Goal: Information Seeking & Learning: Find specific fact

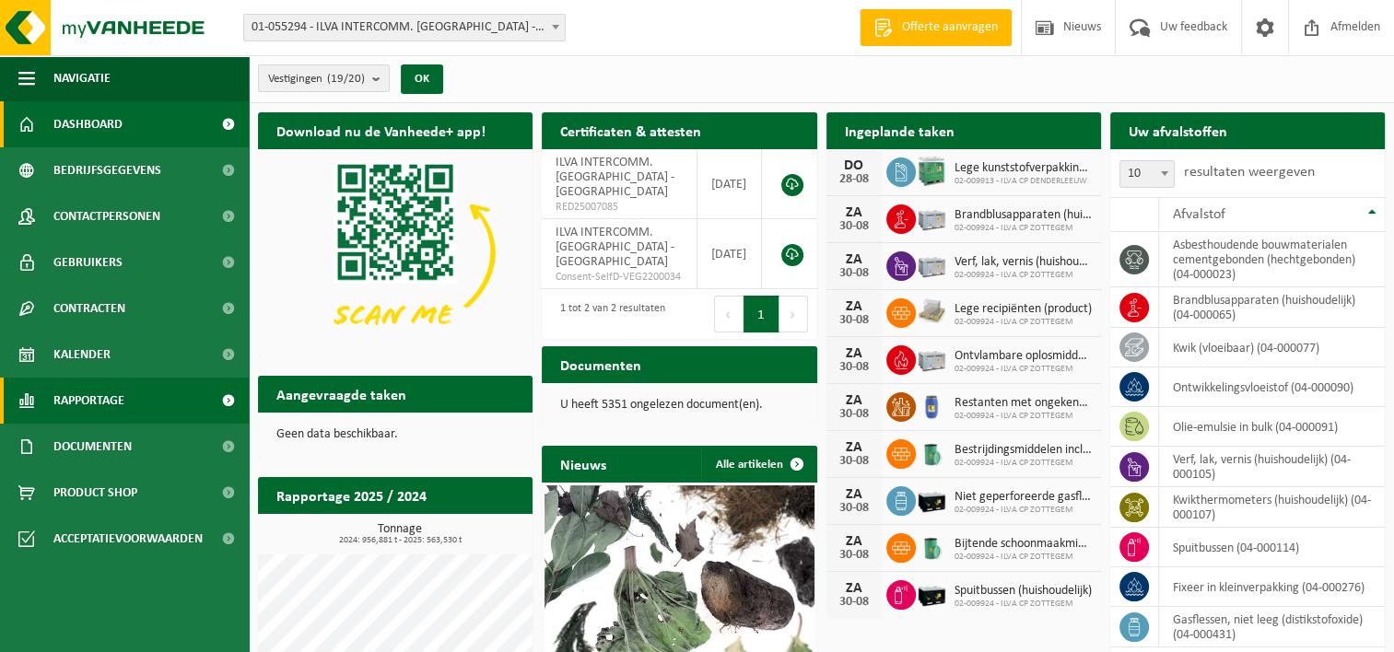
click at [81, 398] on span "Rapportage" at bounding box center [88, 401] width 71 height 46
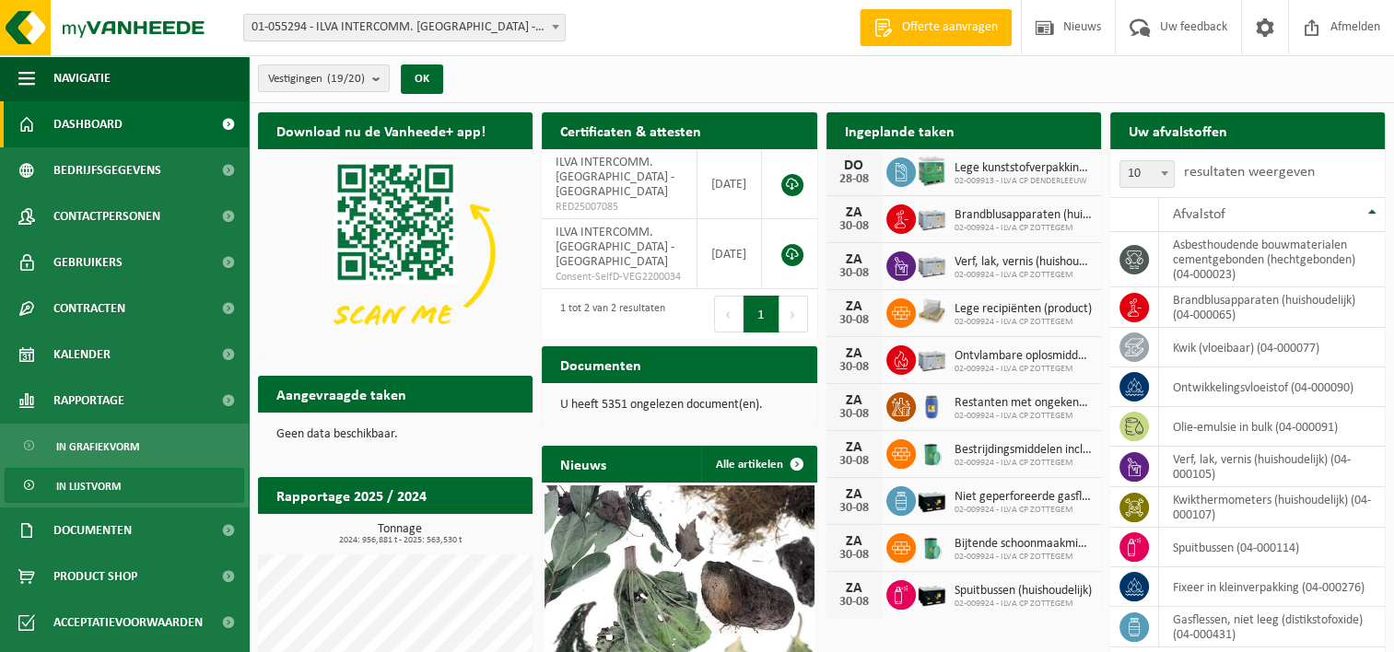
click at [77, 482] on span "In lijstvorm" at bounding box center [88, 486] width 64 height 35
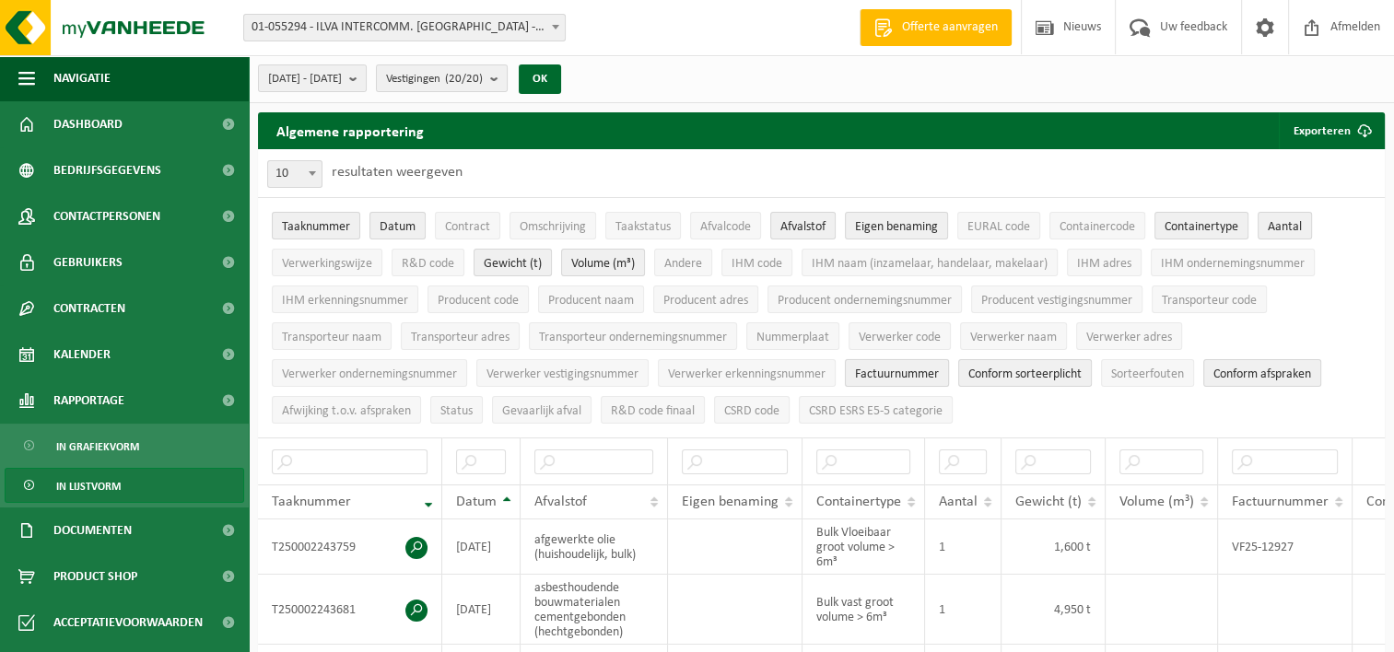
click at [918, 377] on span "Factuurnummer" at bounding box center [897, 375] width 84 height 14
click at [1303, 543] on td "VF25-12927" at bounding box center [1285, 547] width 134 height 55
drag, startPoint x: 1233, startPoint y: 536, endPoint x: 1303, endPoint y: 541, distance: 69.2
click at [1303, 541] on td "VF25-12927" at bounding box center [1285, 547] width 134 height 55
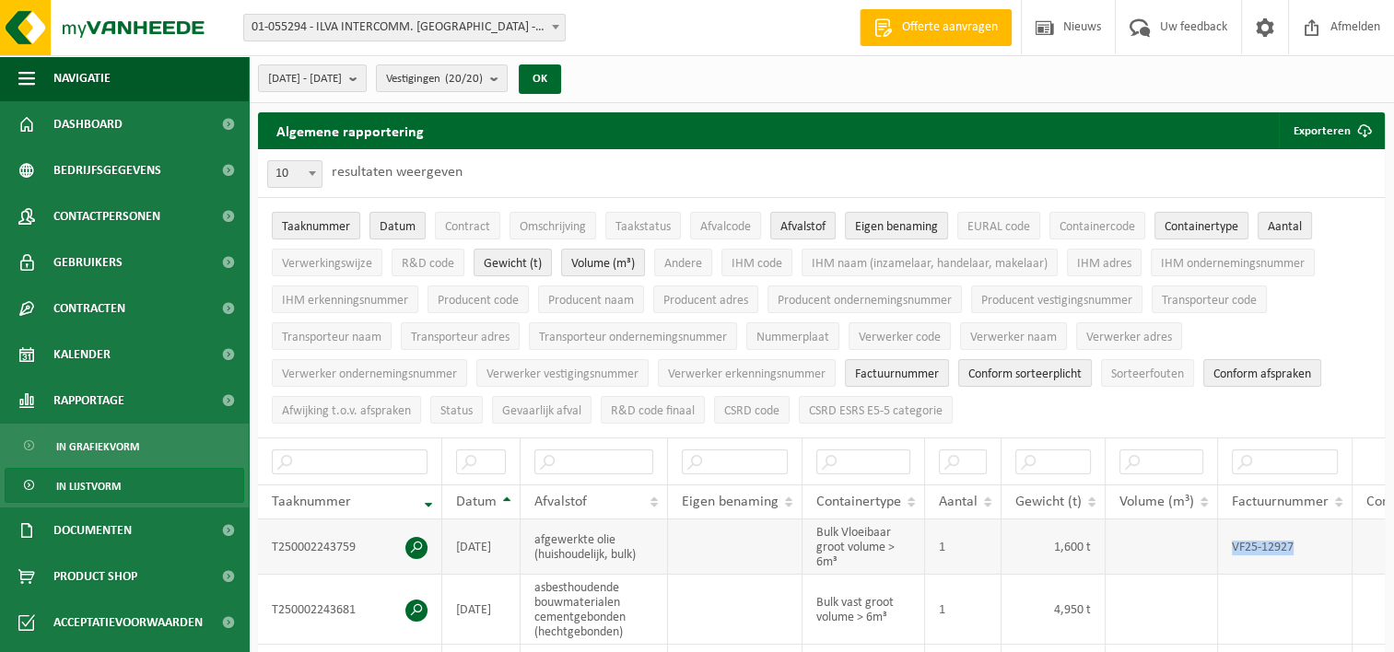
drag, startPoint x: 1303, startPoint y: 541, endPoint x: 1277, endPoint y: 543, distance: 25.9
copy td "VF25-12927"
click at [1261, 462] on input "text" at bounding box center [1285, 462] width 106 height 25
paste input "VF25-12927"
type input "VF25-12927"
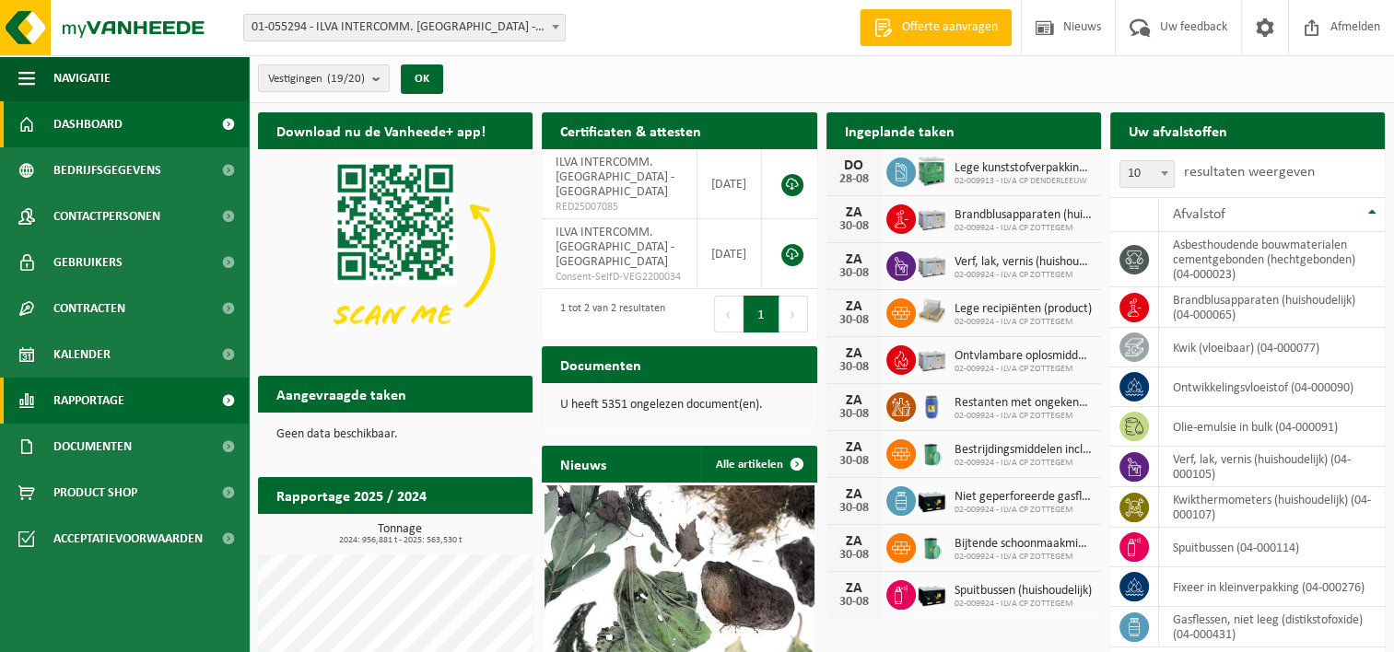
click at [87, 409] on span "Rapportage" at bounding box center [88, 401] width 71 height 46
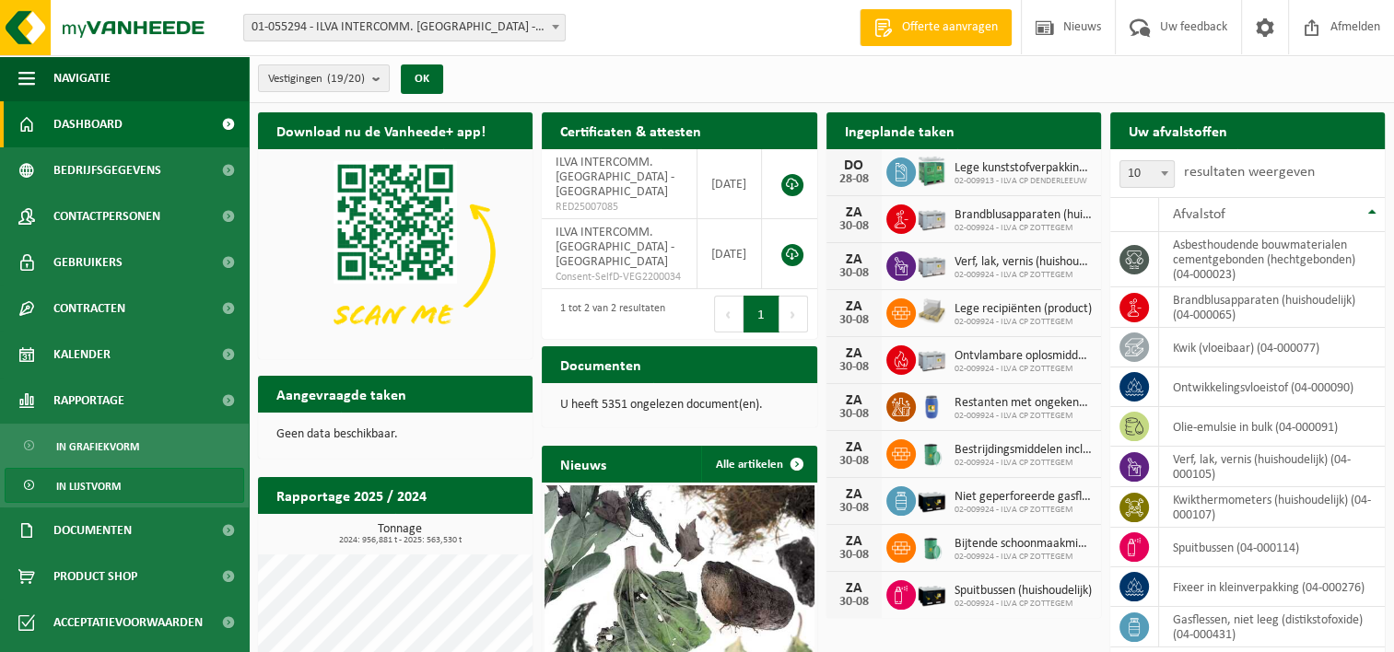
click at [109, 490] on span "In lijstvorm" at bounding box center [88, 486] width 64 height 35
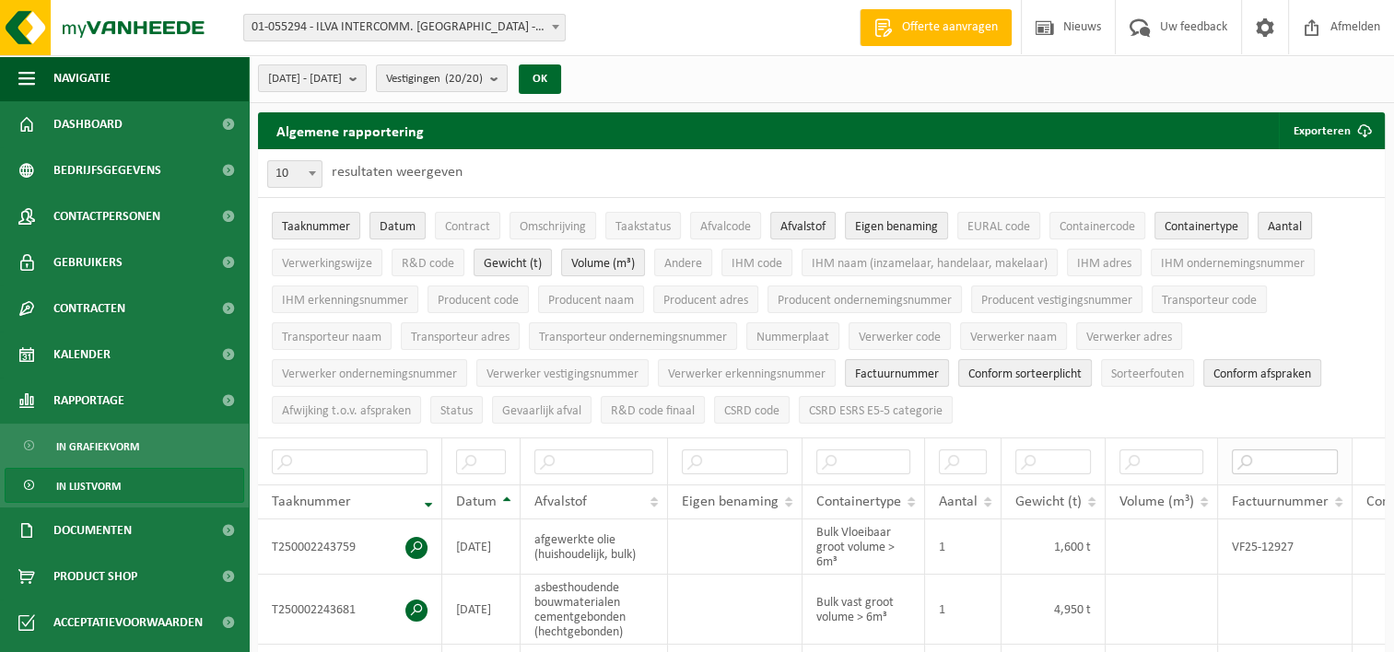
click at [1266, 461] on input "text" at bounding box center [1285, 462] width 106 height 25
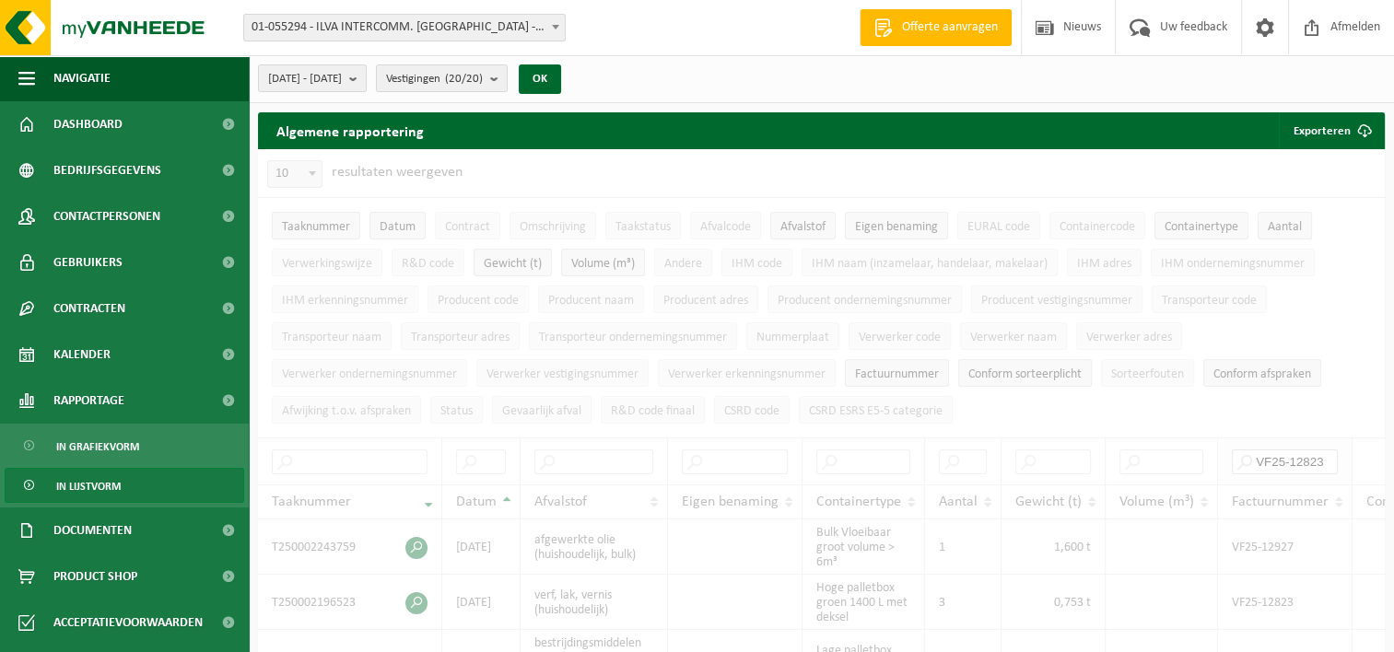
type input "VF25-12823"
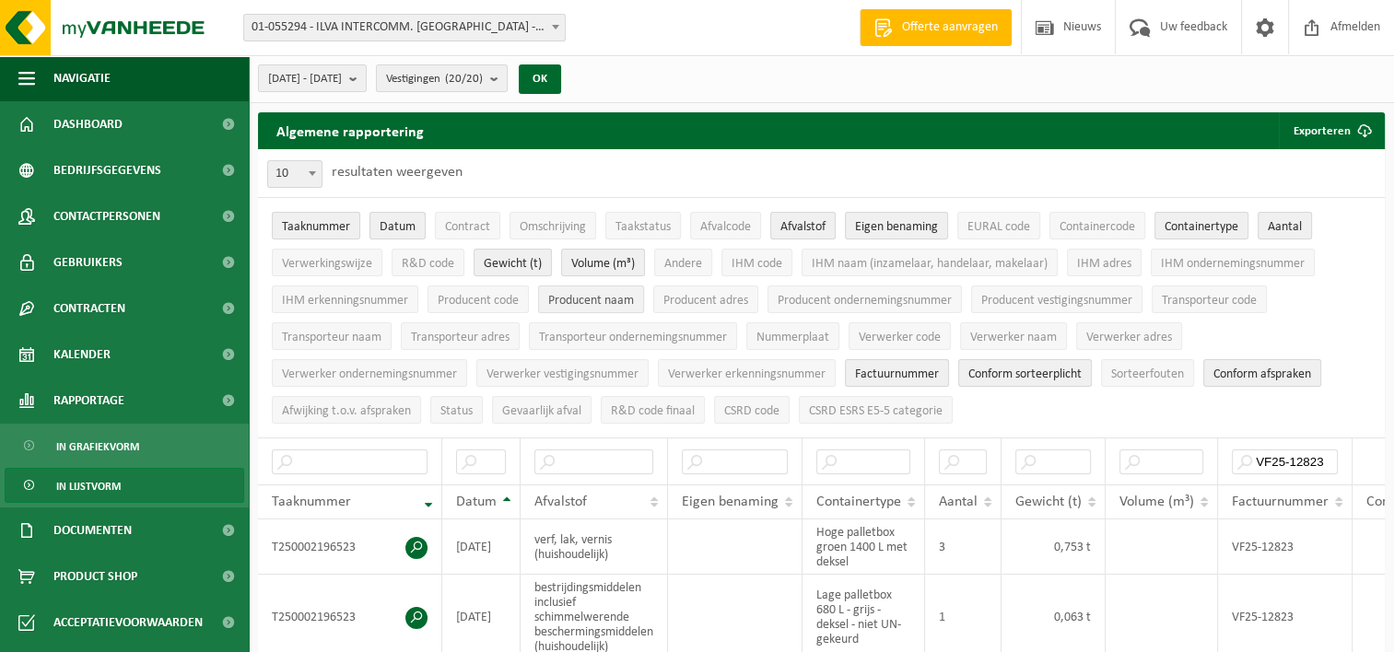
click at [623, 306] on span "Producent naam" at bounding box center [591, 301] width 86 height 14
click at [1259, 451] on input "text" at bounding box center [1286, 462] width 108 height 25
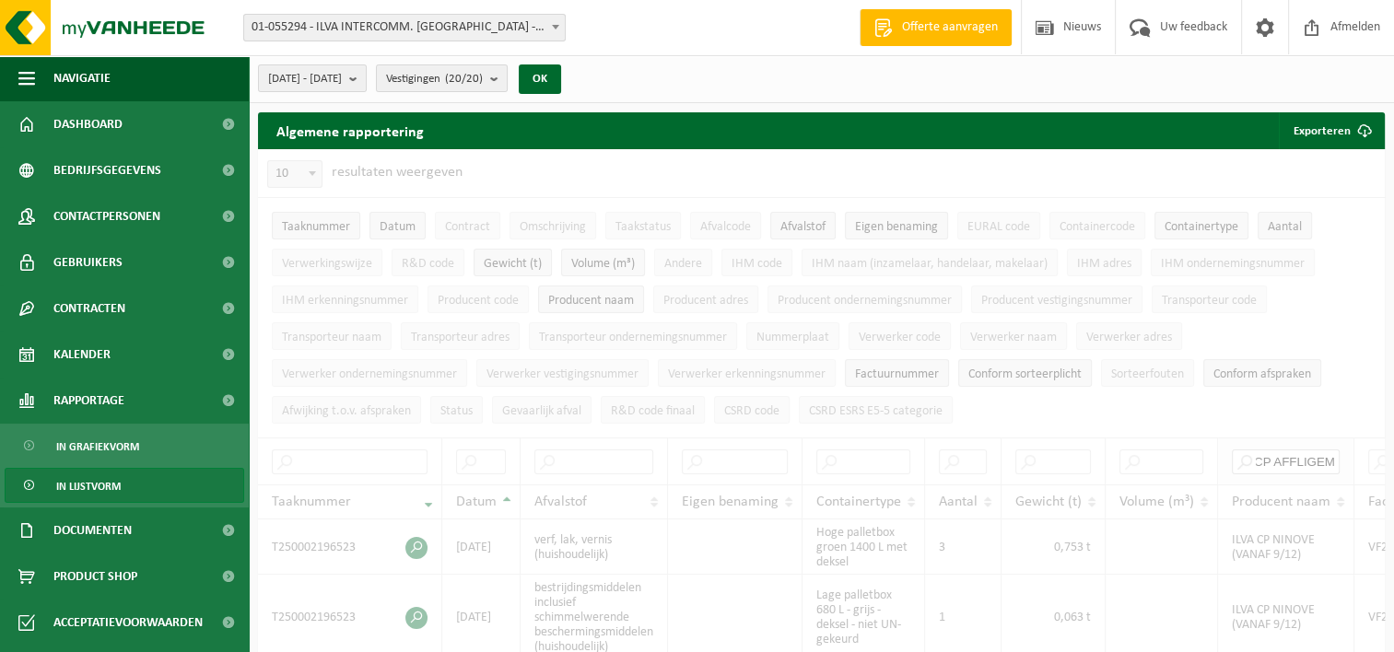
type input "ILVA CP AFFLIGEM"
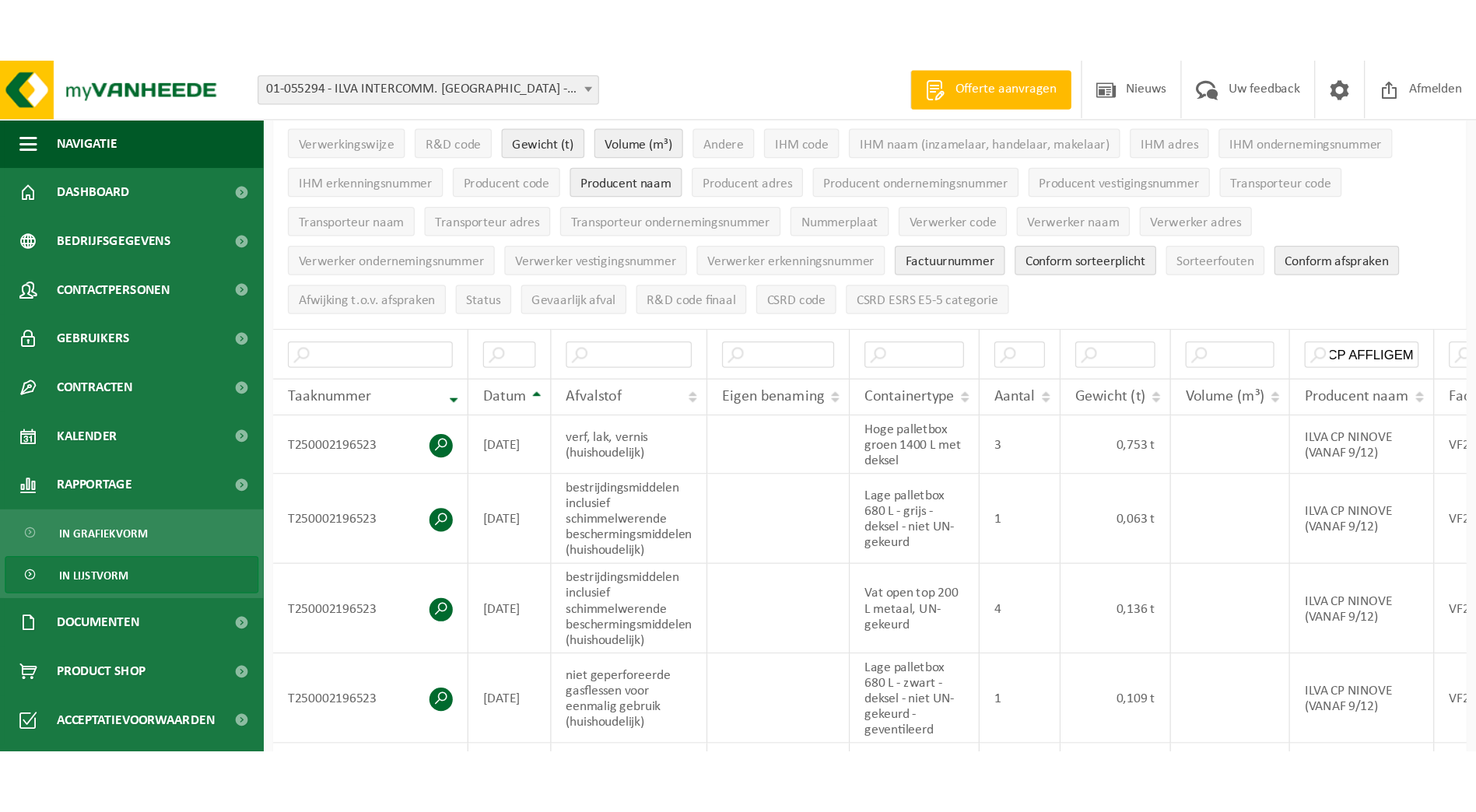
scroll to position [0, 0]
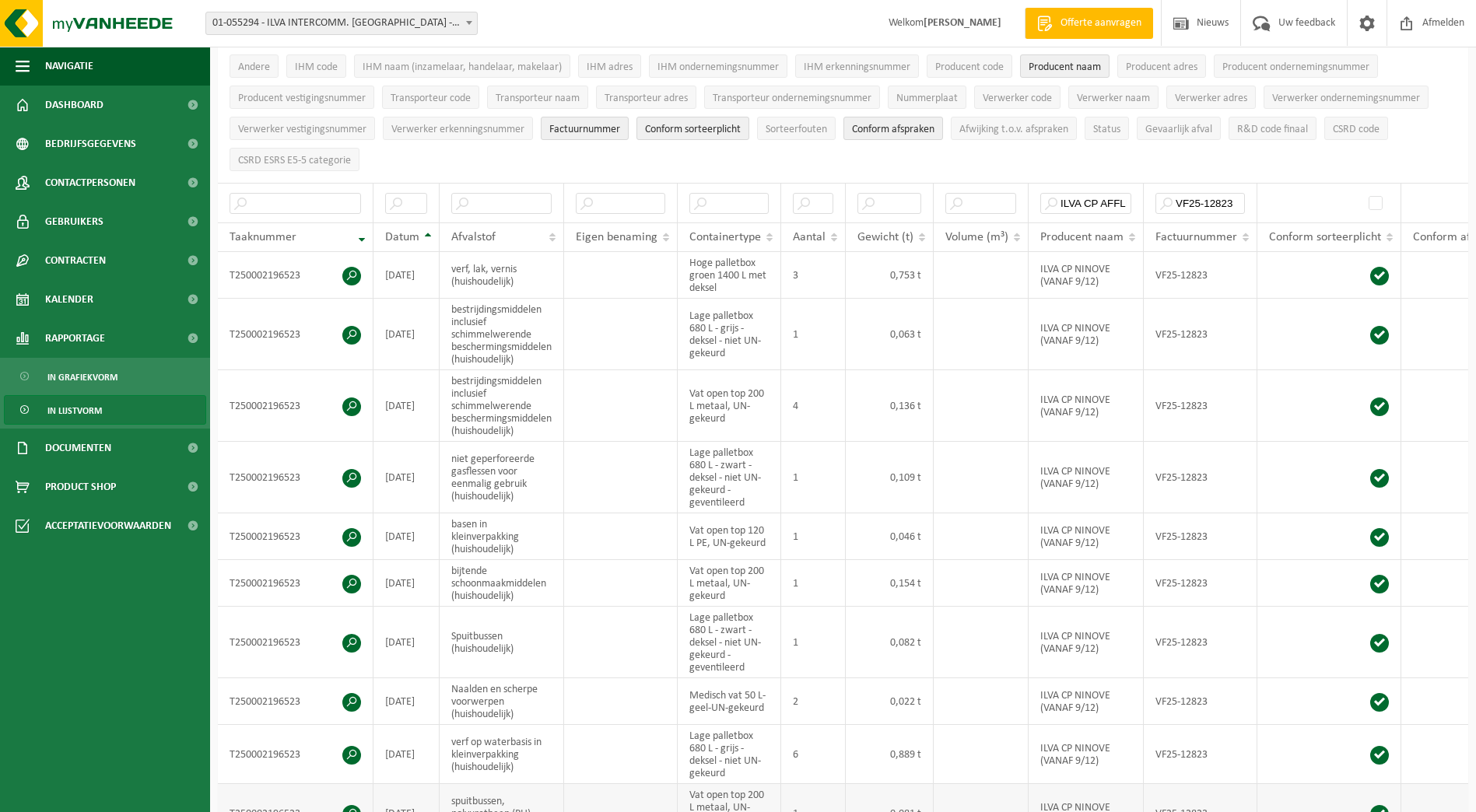
click at [1176, 538] on td at bounding box center [1329, 814] width 144 height 59
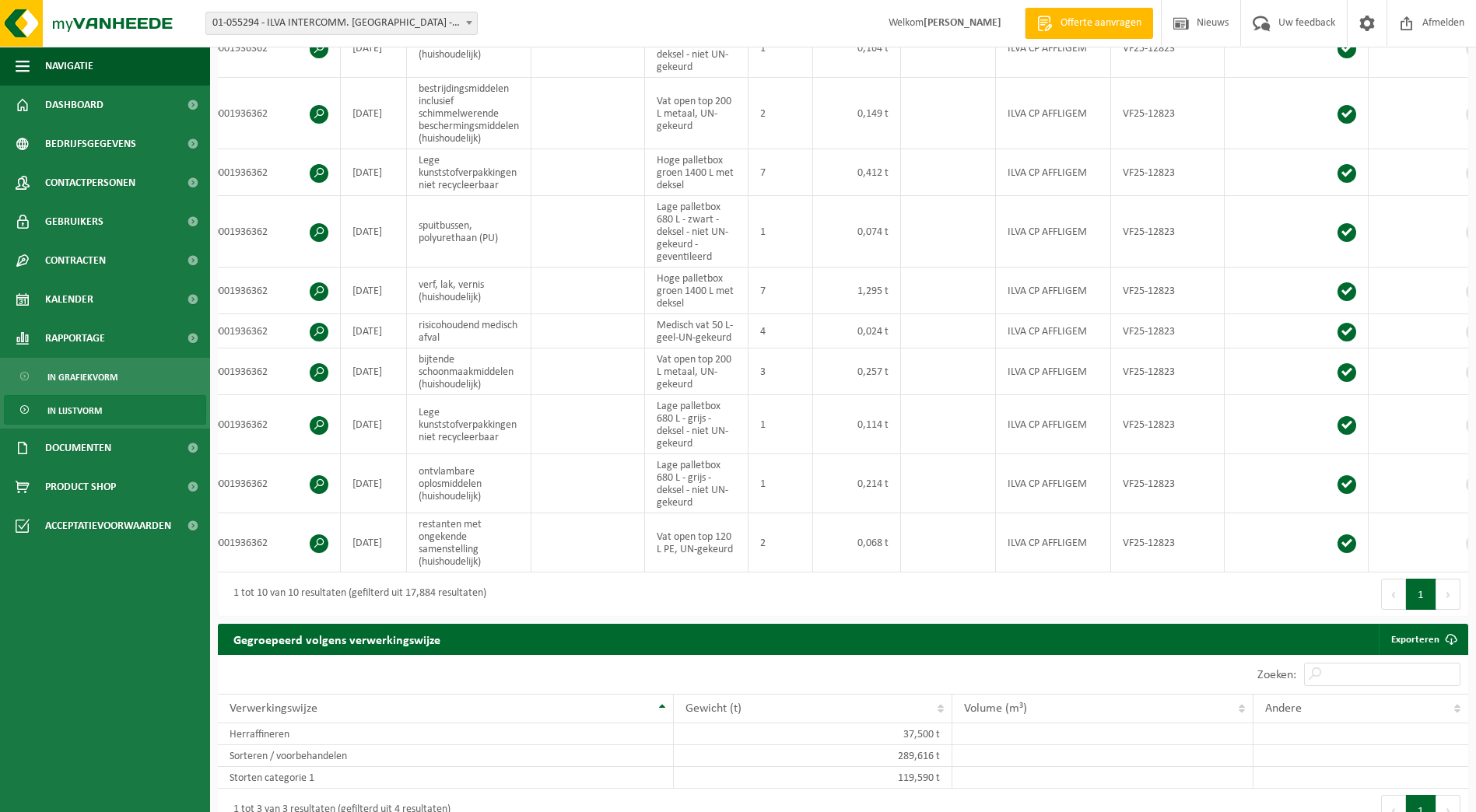
scroll to position [0, 62]
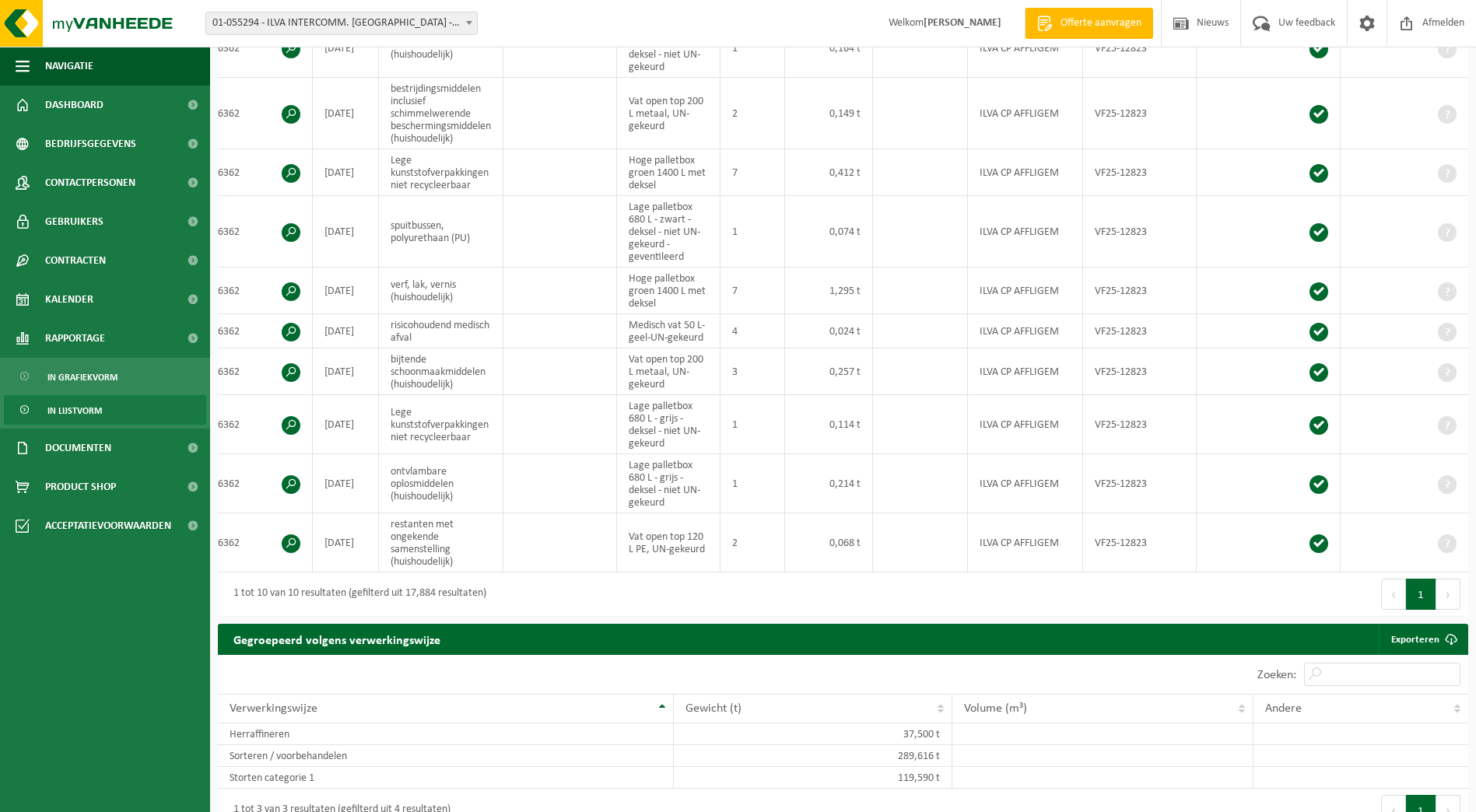
click at [1176, 538] on button "Volgende" at bounding box center [1448, 593] width 24 height 31
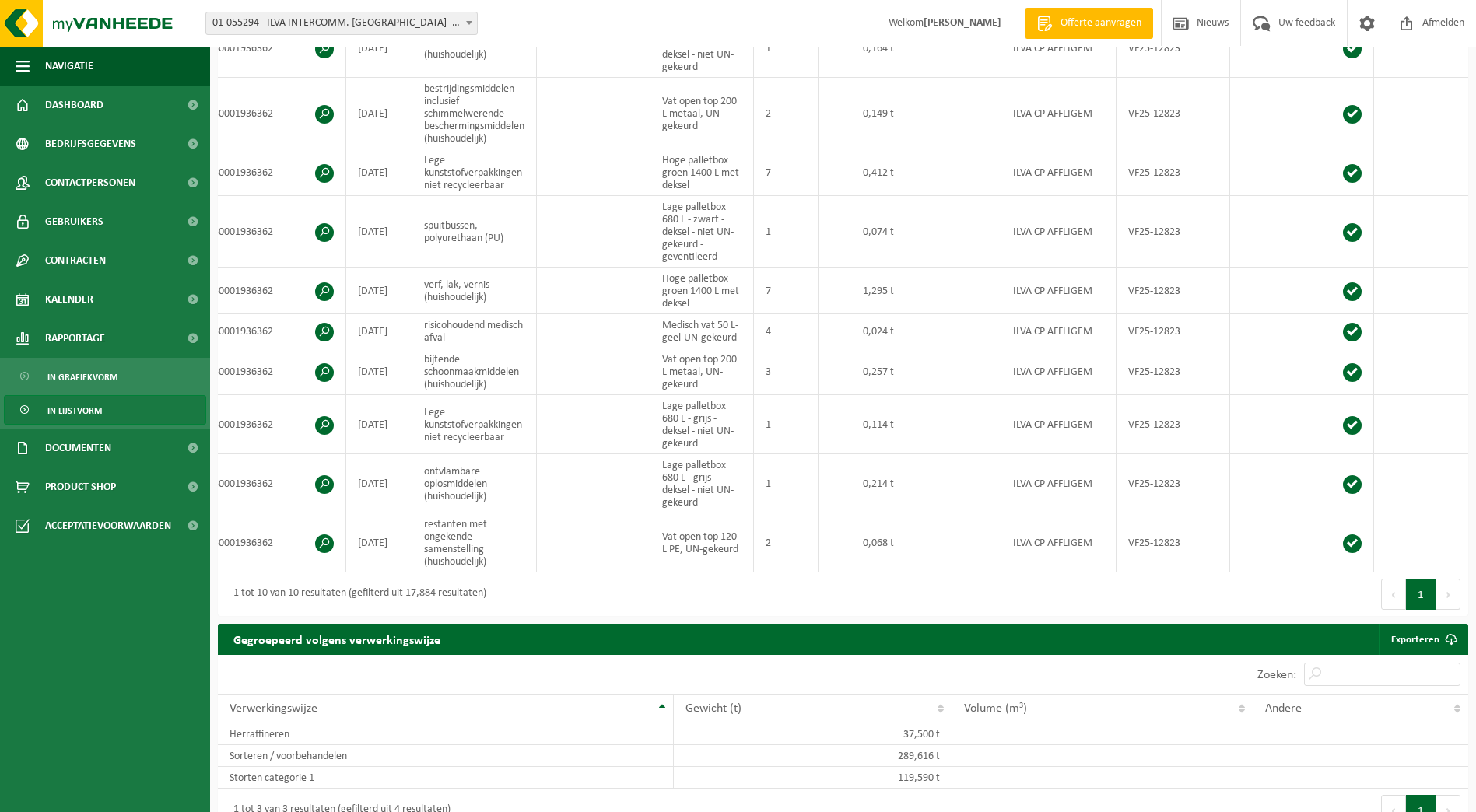
scroll to position [0, 0]
